Goal: Transaction & Acquisition: Purchase product/service

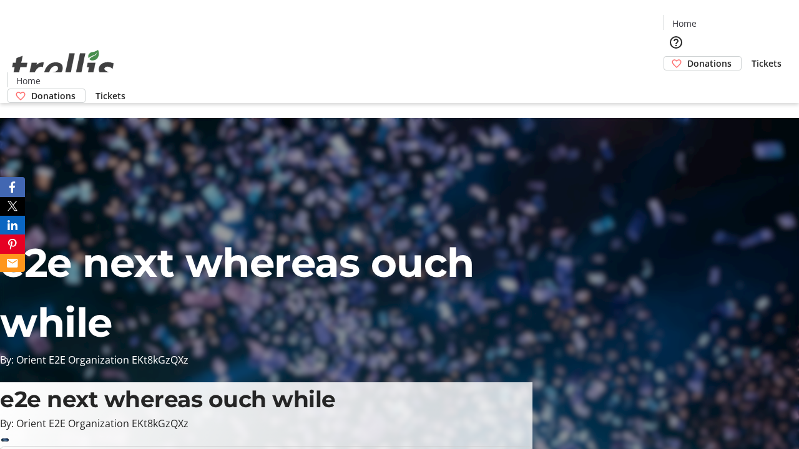
click at [687, 57] on span "Donations" at bounding box center [709, 63] width 44 height 13
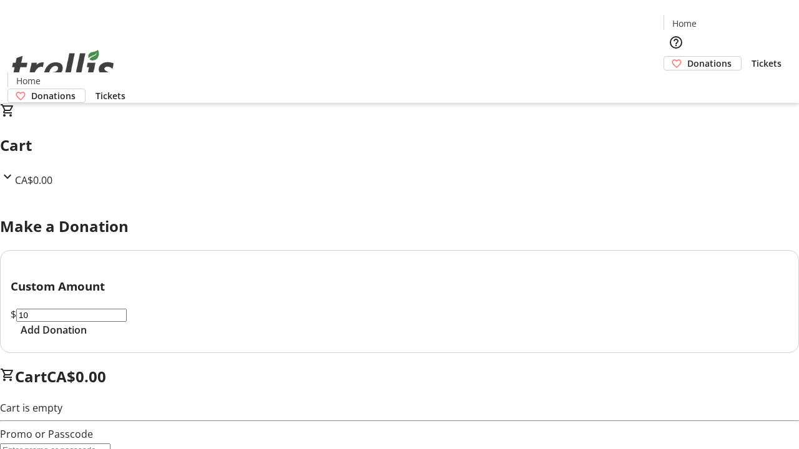
click at [87, 338] on span "Add Donation" at bounding box center [54, 330] width 66 height 15
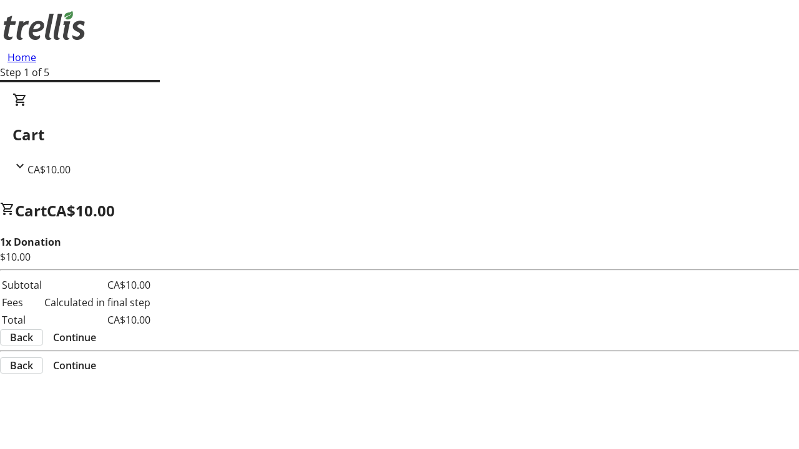
select select "CA"
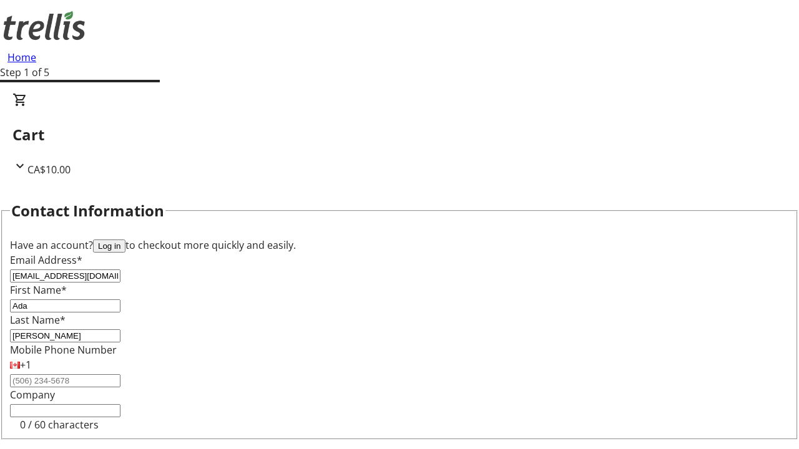
scroll to position [167, 0]
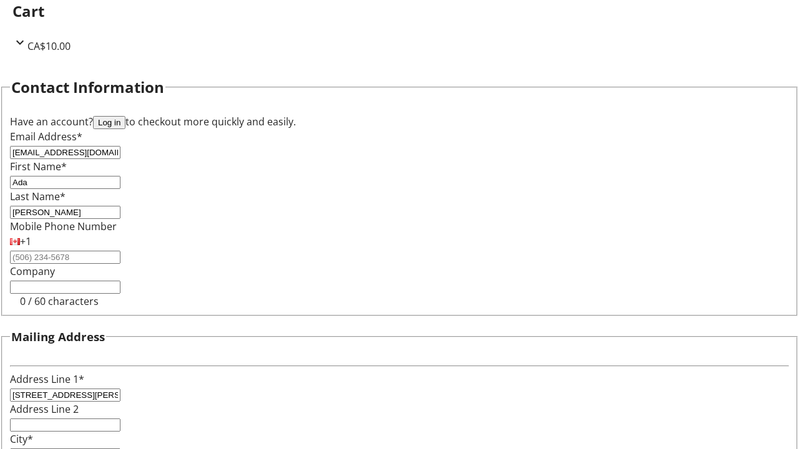
select select "BC"
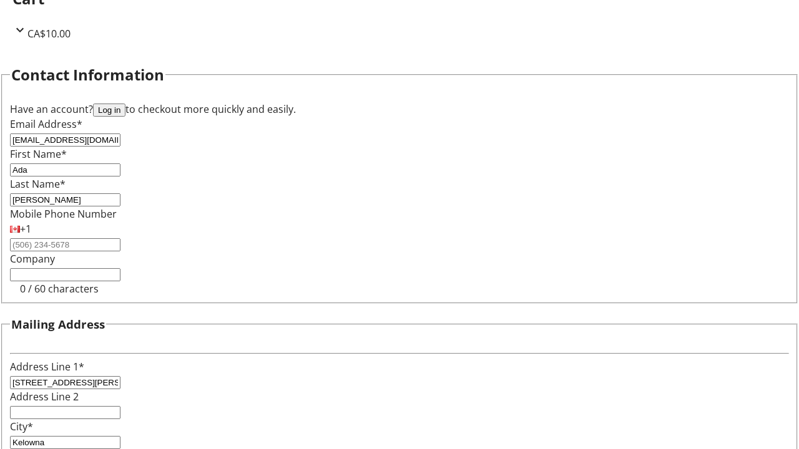
type input "Kelowna"
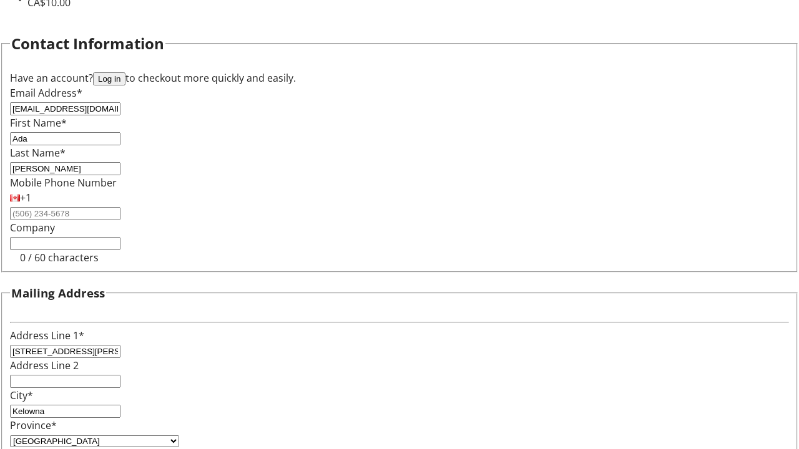
type input "V1Y 0C2"
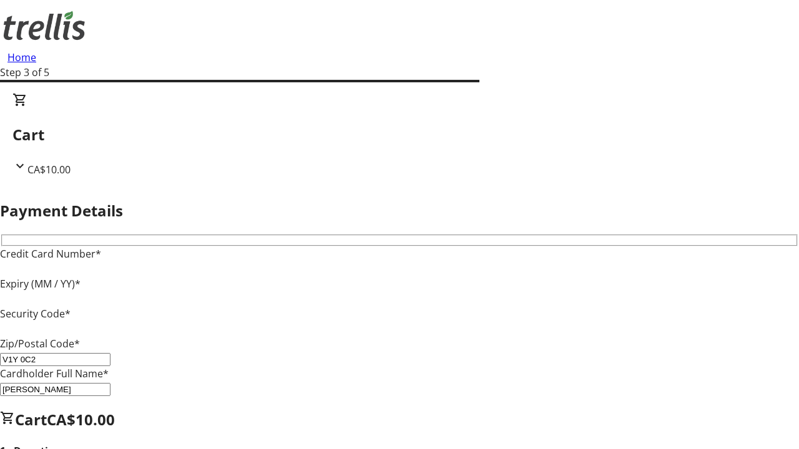
type input "V1Y 0C2"
